Goal: Find contact information: Find contact information

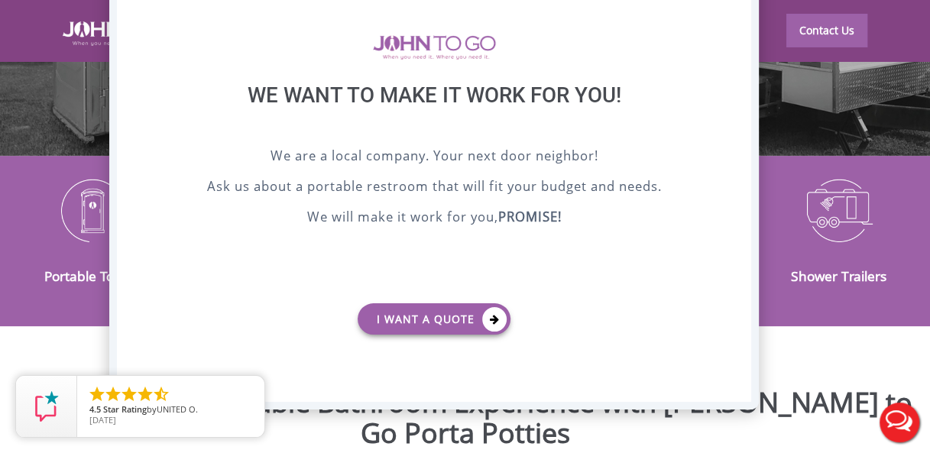
click at [840, 103] on div at bounding box center [465, 226] width 930 height 453
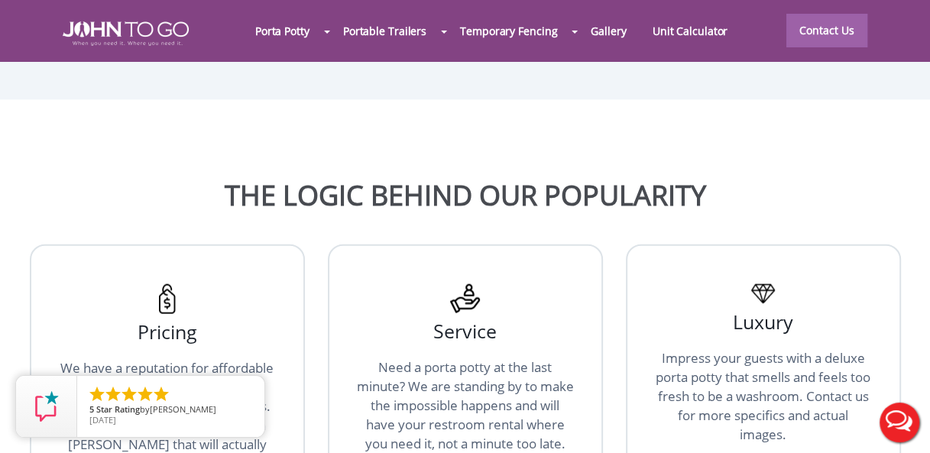
scroll to position [2523, 0]
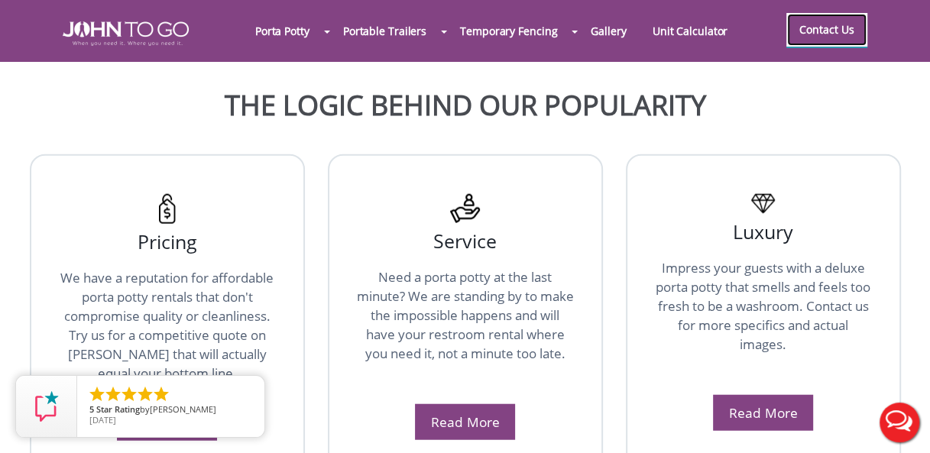
click at [838, 25] on link "Contact Us" at bounding box center [827, 30] width 81 height 34
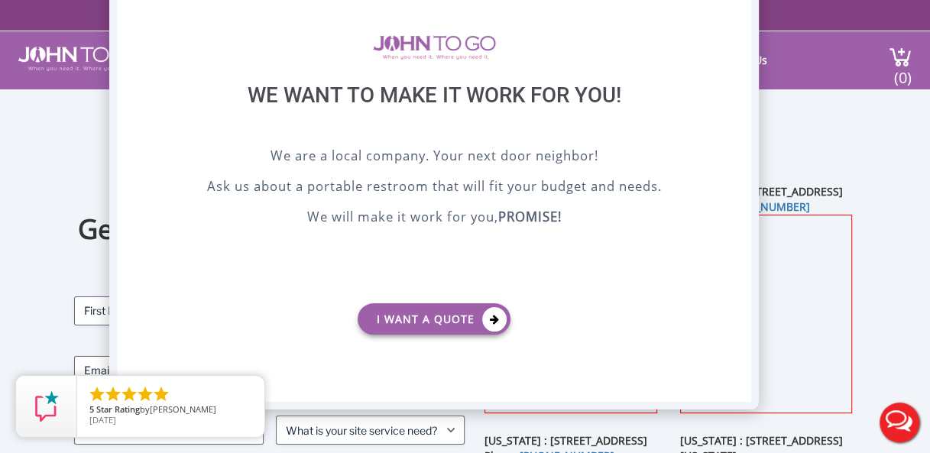
click at [223, 220] on p "We will make it work for you, PROMISE!" at bounding box center [434, 218] width 558 height 23
